Goal: Check status: Check status

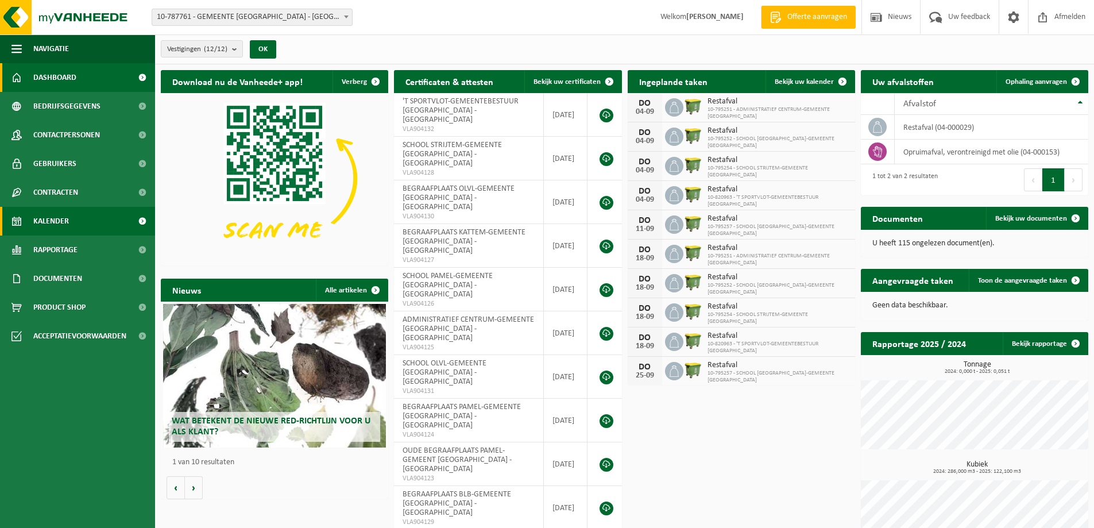
click at [54, 216] on span "Kalender" at bounding box center [51, 221] width 36 height 29
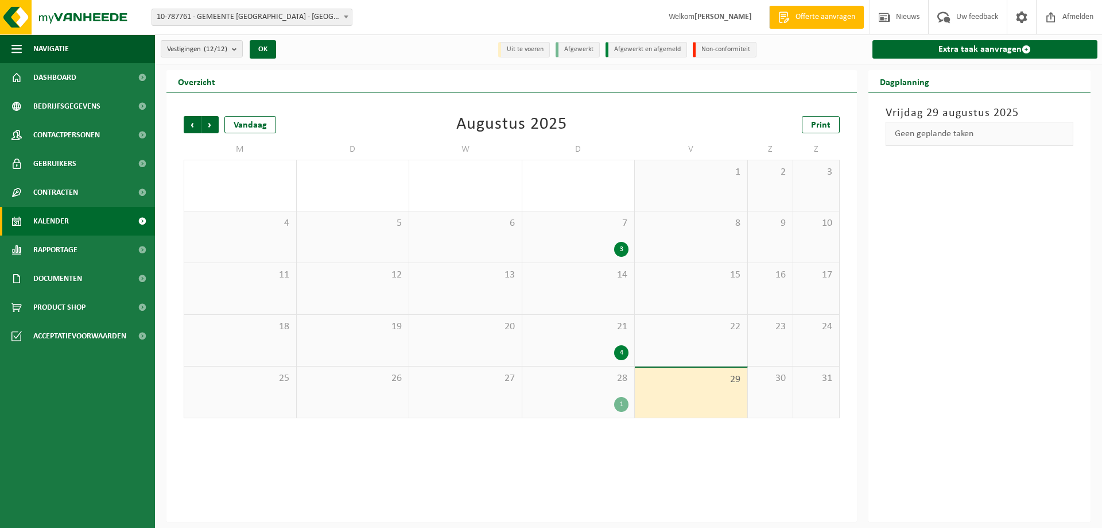
click at [581, 389] on div "28 1" at bounding box center [579, 391] width 113 height 51
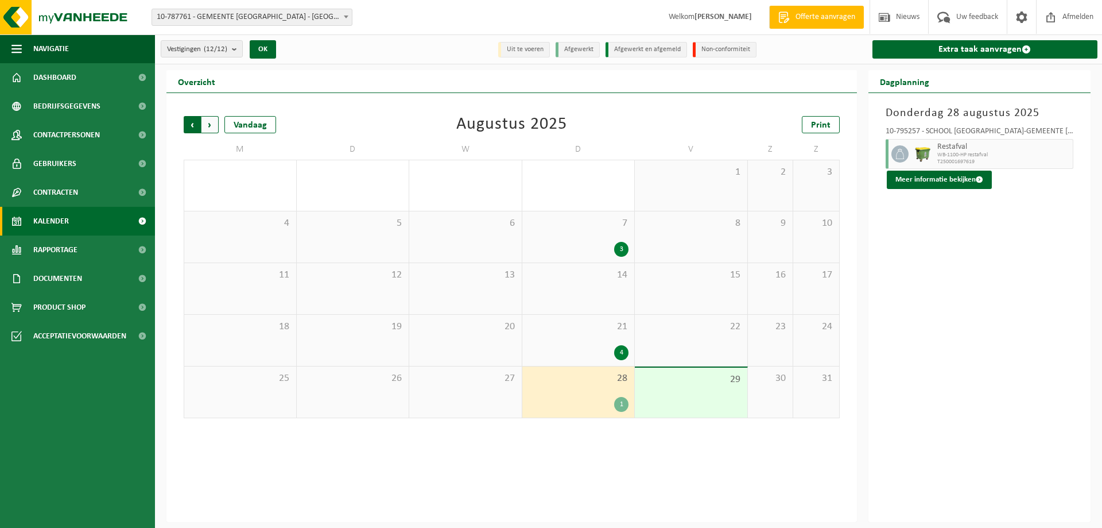
click at [212, 128] on span "Volgende" at bounding box center [210, 124] width 17 height 17
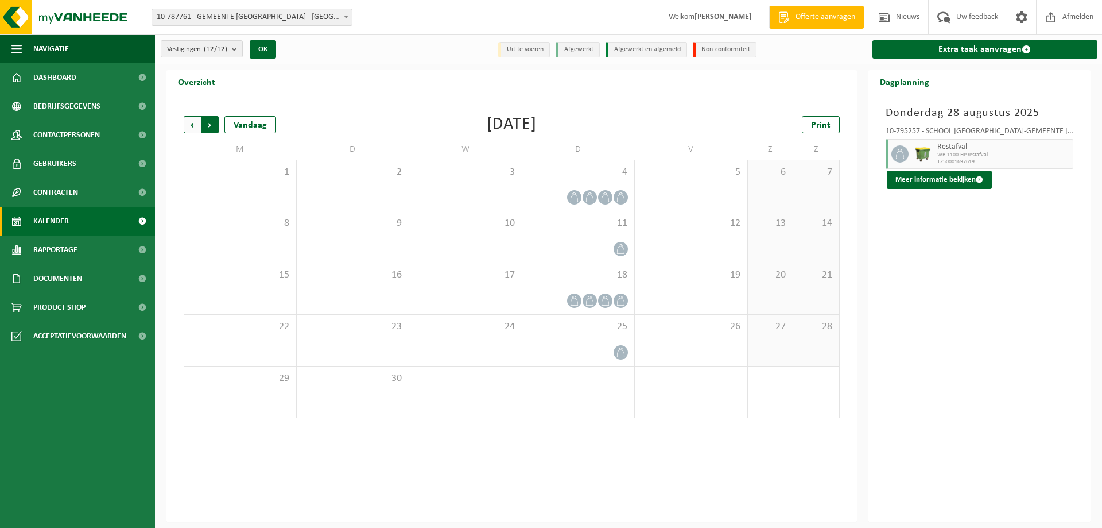
click at [184, 128] on span "Vorige" at bounding box center [192, 124] width 17 height 17
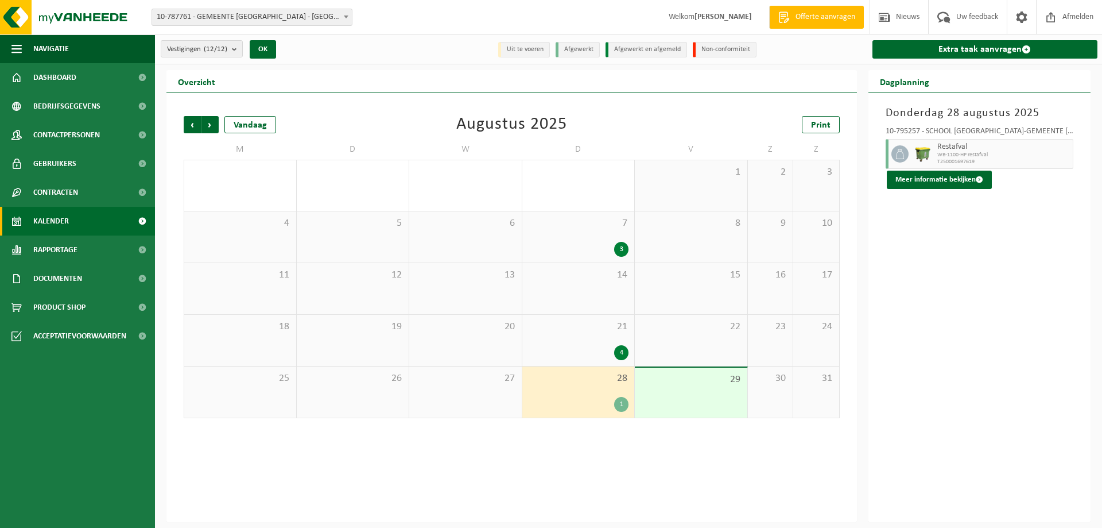
click at [564, 336] on div "21 4" at bounding box center [579, 340] width 113 height 51
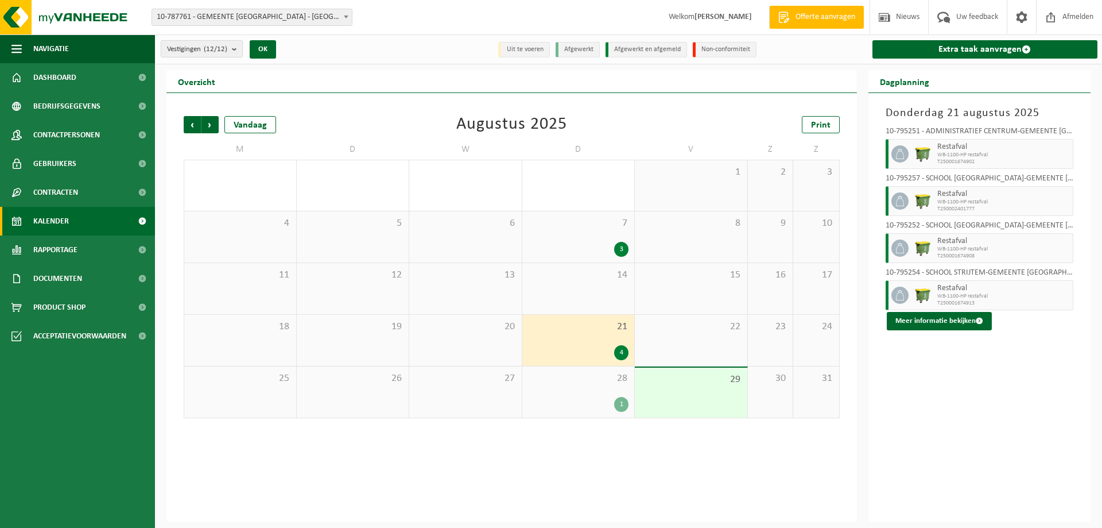
click at [554, 247] on div "3" at bounding box center [578, 249] width 101 height 15
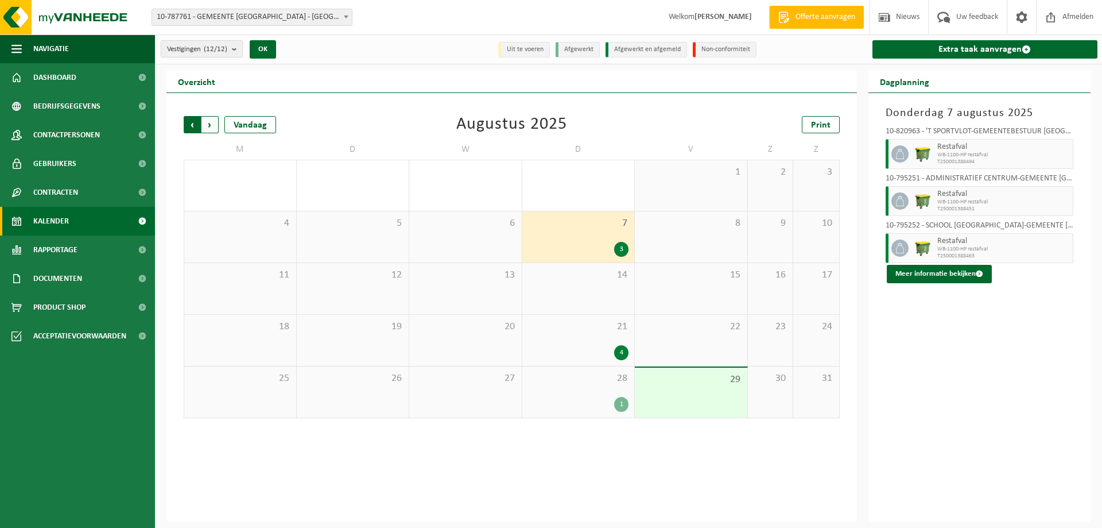
click at [209, 125] on span "Volgende" at bounding box center [210, 124] width 17 height 17
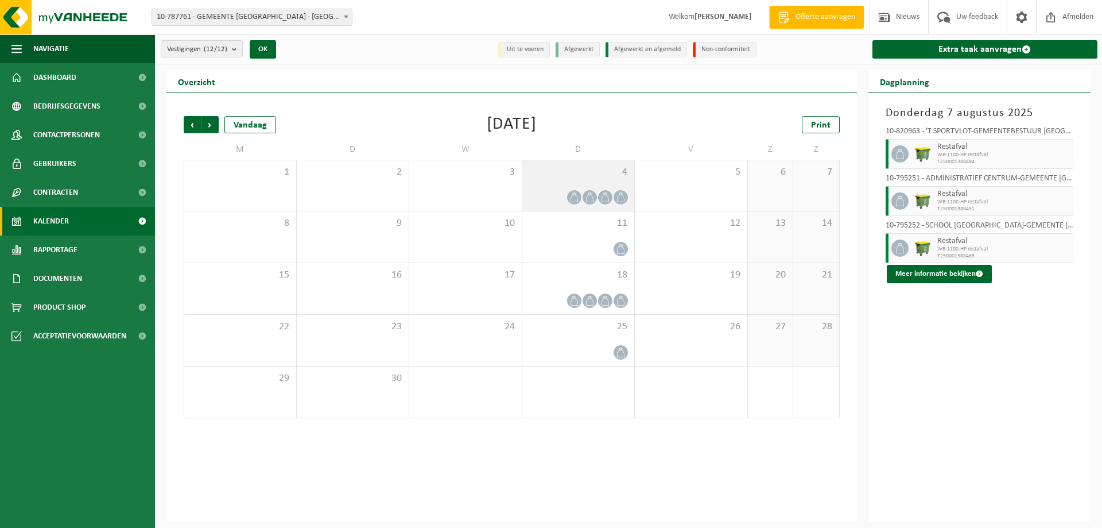
click at [571, 187] on div "4" at bounding box center [579, 185] width 113 height 51
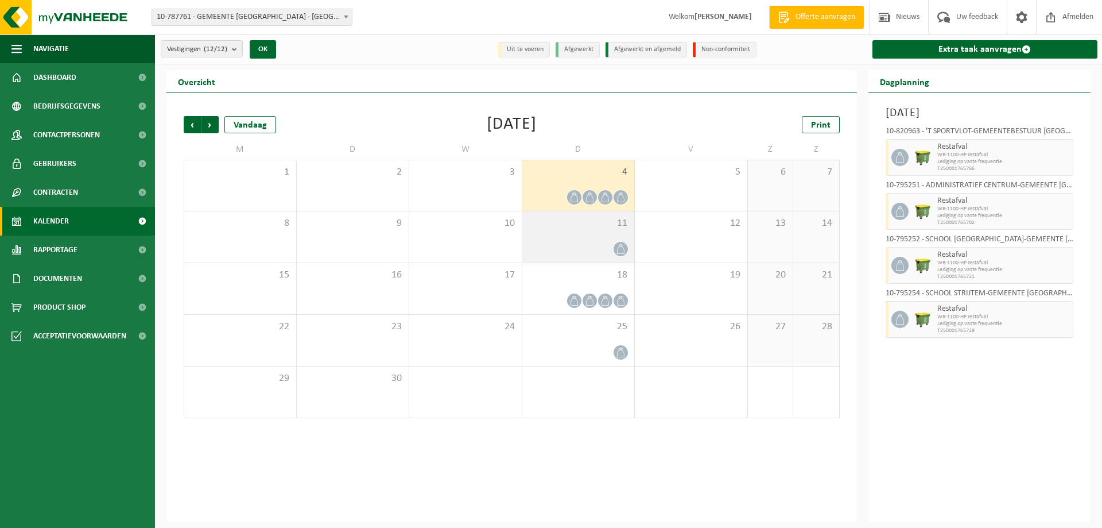
click at [559, 232] on div "11" at bounding box center [579, 236] width 113 height 51
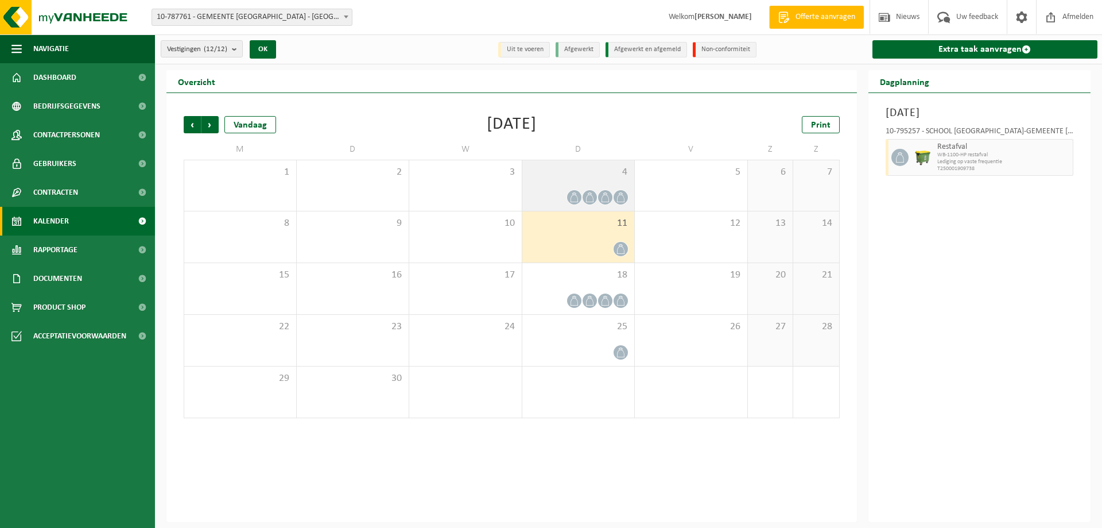
click at [571, 180] on div "4" at bounding box center [579, 185] width 113 height 51
